Goal: Task Accomplishment & Management: Manage account settings

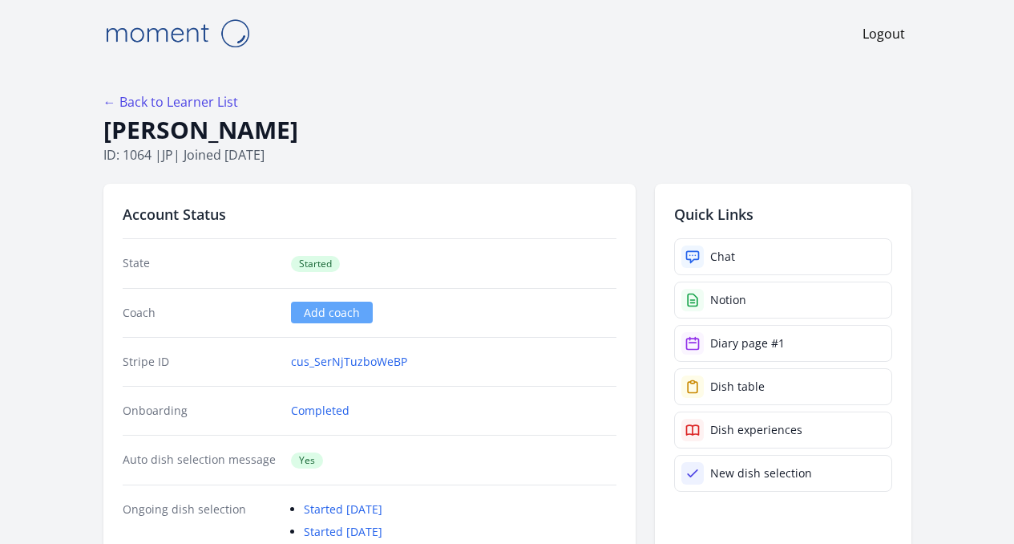
click at [415, 129] on h1 "[PERSON_NAME]" at bounding box center [507, 130] width 808 height 30
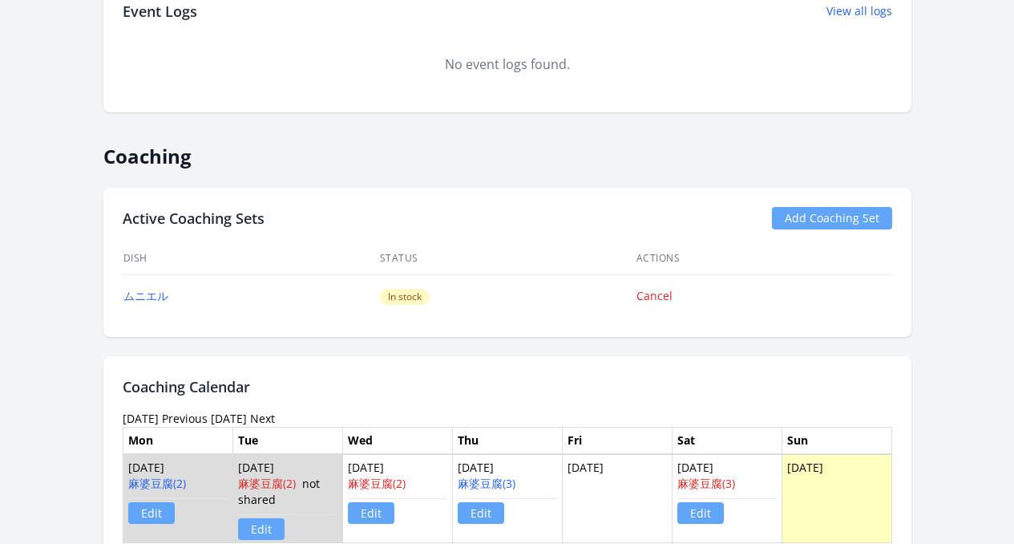
scroll to position [502, 0]
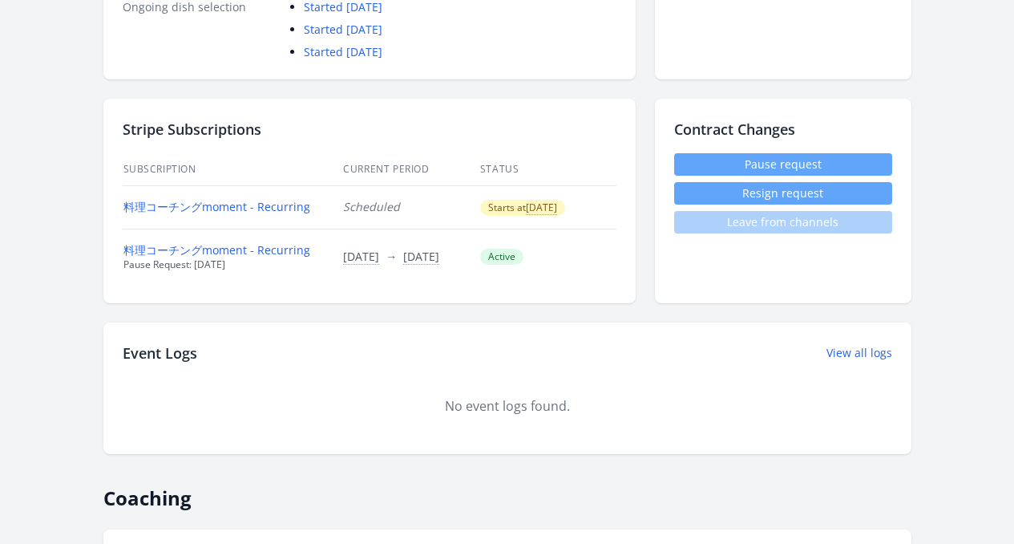
drag, startPoint x: 483, startPoint y: 208, endPoint x: 601, endPoint y: 205, distance: 118.7
click at [601, 205] on td "Starts at [DATE] Time conversion UTC [DATE] 12:00AM [GEOGRAPHIC_DATA]/[GEOGRAPH…" at bounding box center [547, 206] width 137 height 43
click at [744, 193] on button "Resign request" at bounding box center [783, 193] width 218 height 22
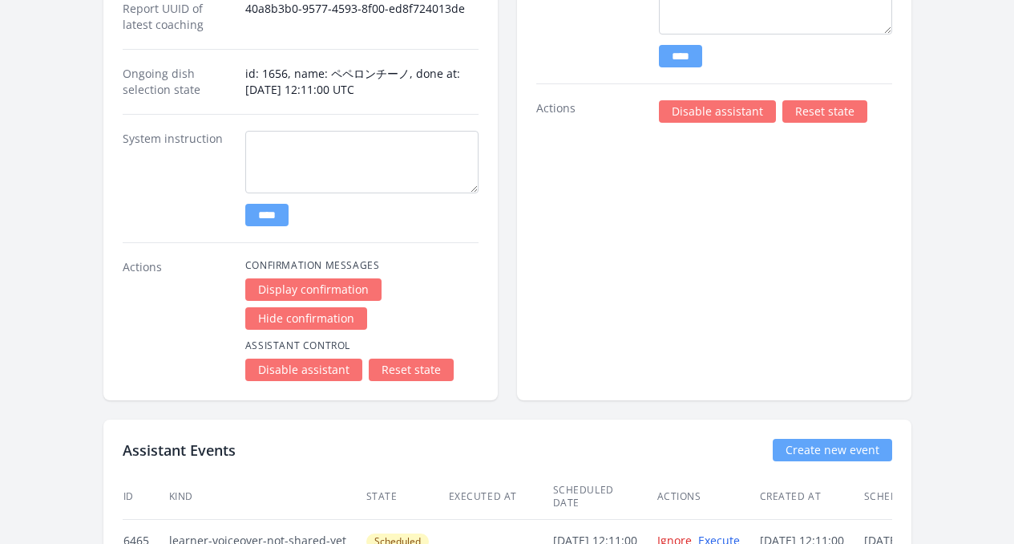
scroll to position [2681, 0]
